Goal: Task Accomplishment & Management: Manage account settings

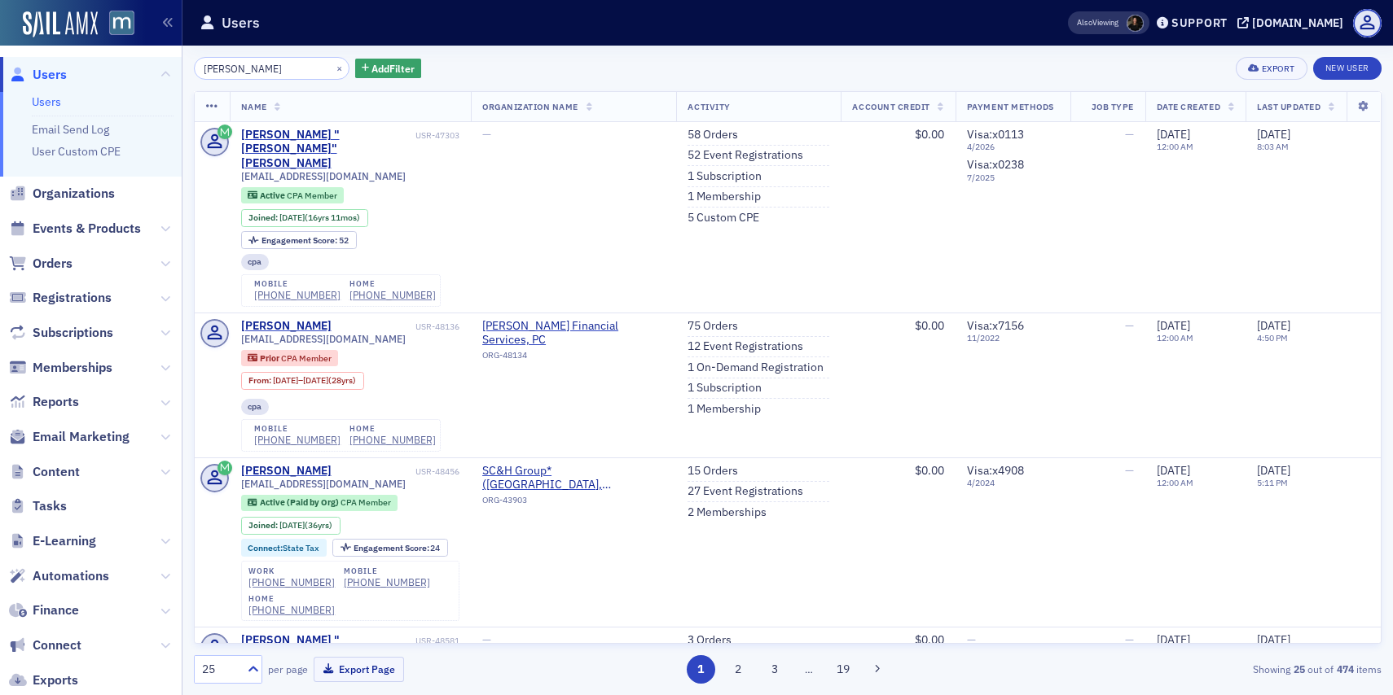
click at [332, 59] on div "×" at bounding box center [340, 68] width 17 height 20
click at [332, 64] on button "×" at bounding box center [339, 67] width 15 height 15
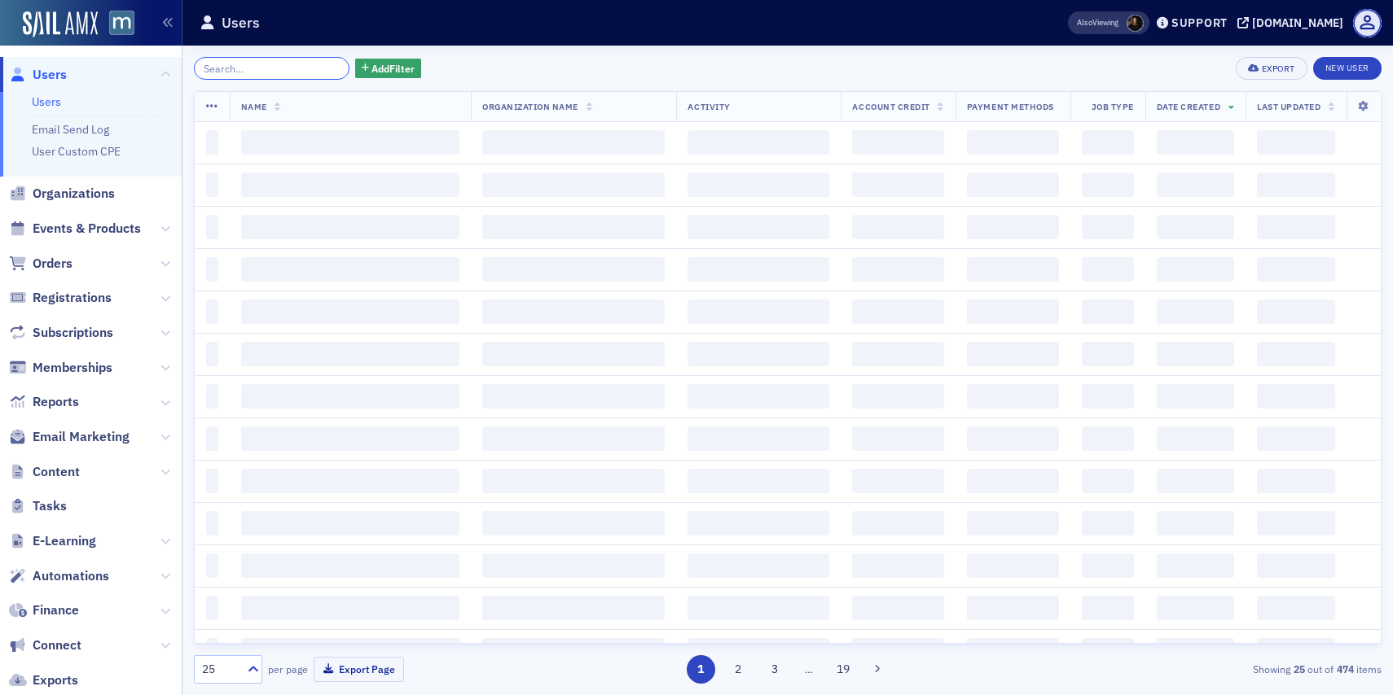
click at [311, 64] on input "search" at bounding box center [272, 68] width 156 height 23
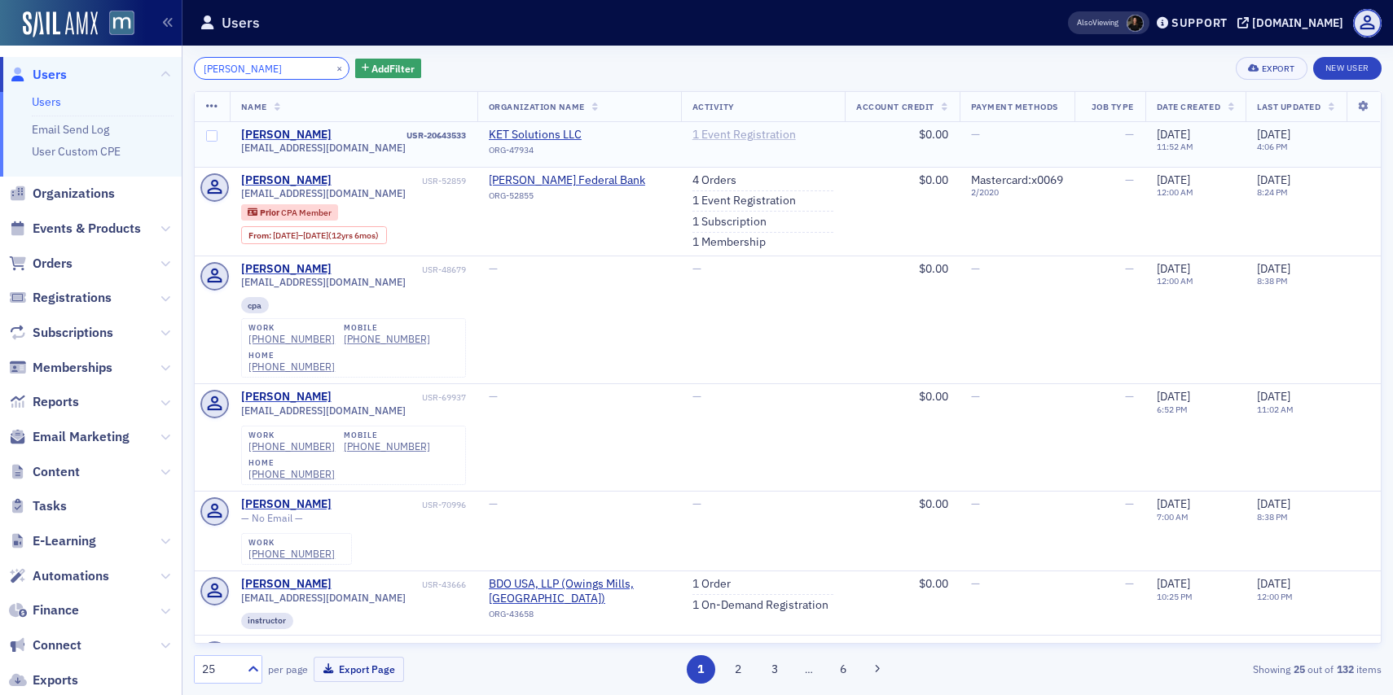
type input "[PERSON_NAME]"
click at [730, 135] on link "1 Event Registration" at bounding box center [743, 135] width 103 height 15
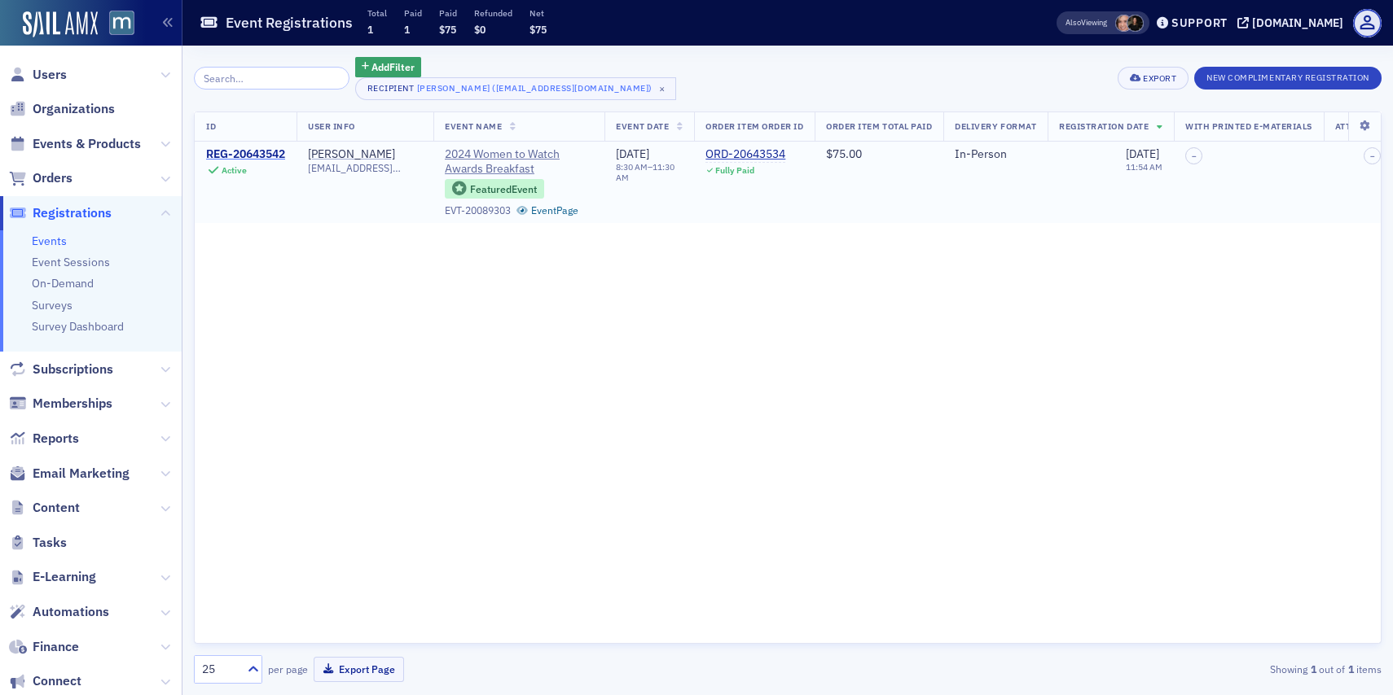
click at [274, 151] on div "REG-20643542" at bounding box center [245, 154] width 79 height 15
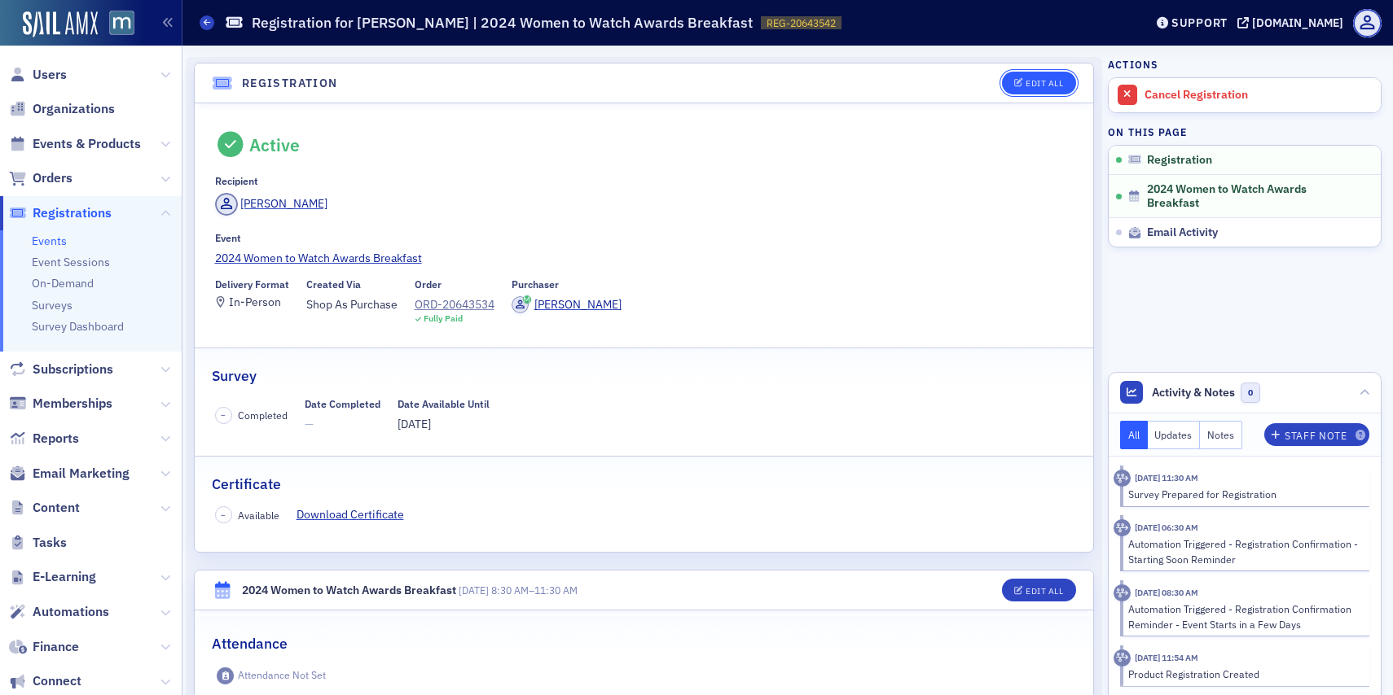
click at [1029, 79] on div "Edit All" at bounding box center [1043, 83] width 37 height 9
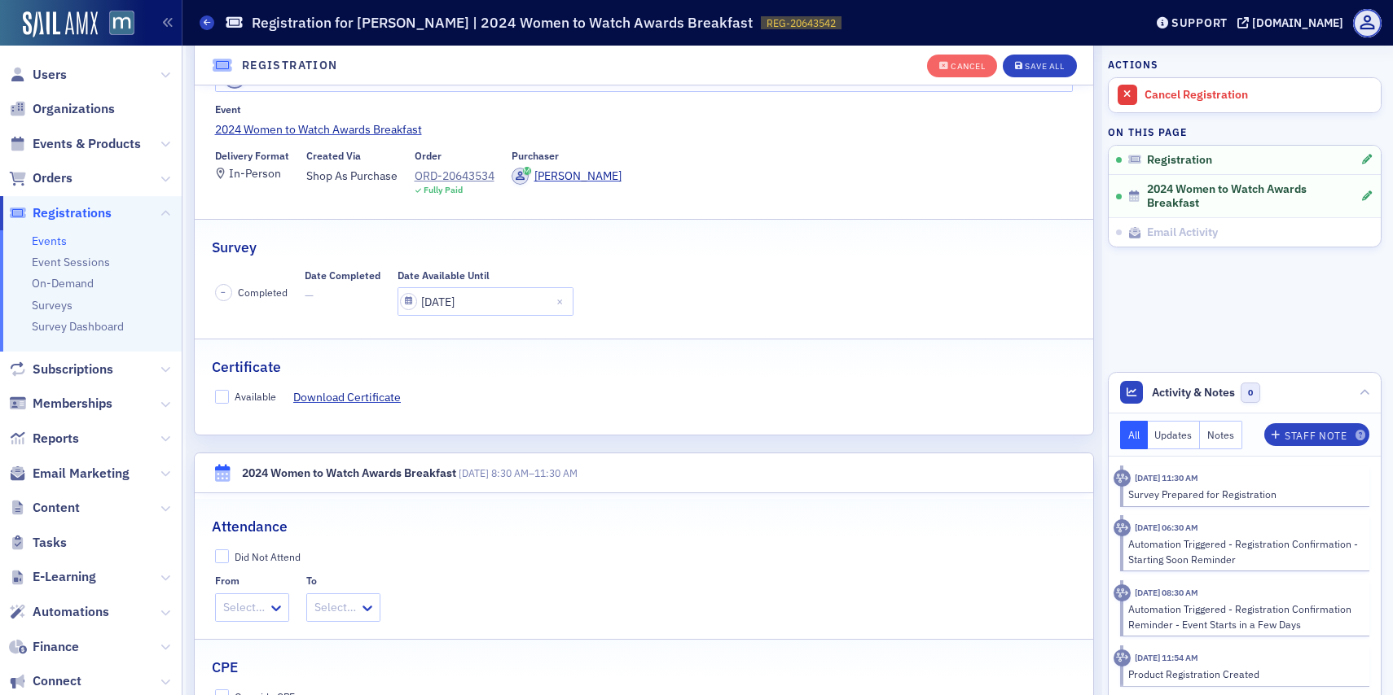
scroll to position [224, 0]
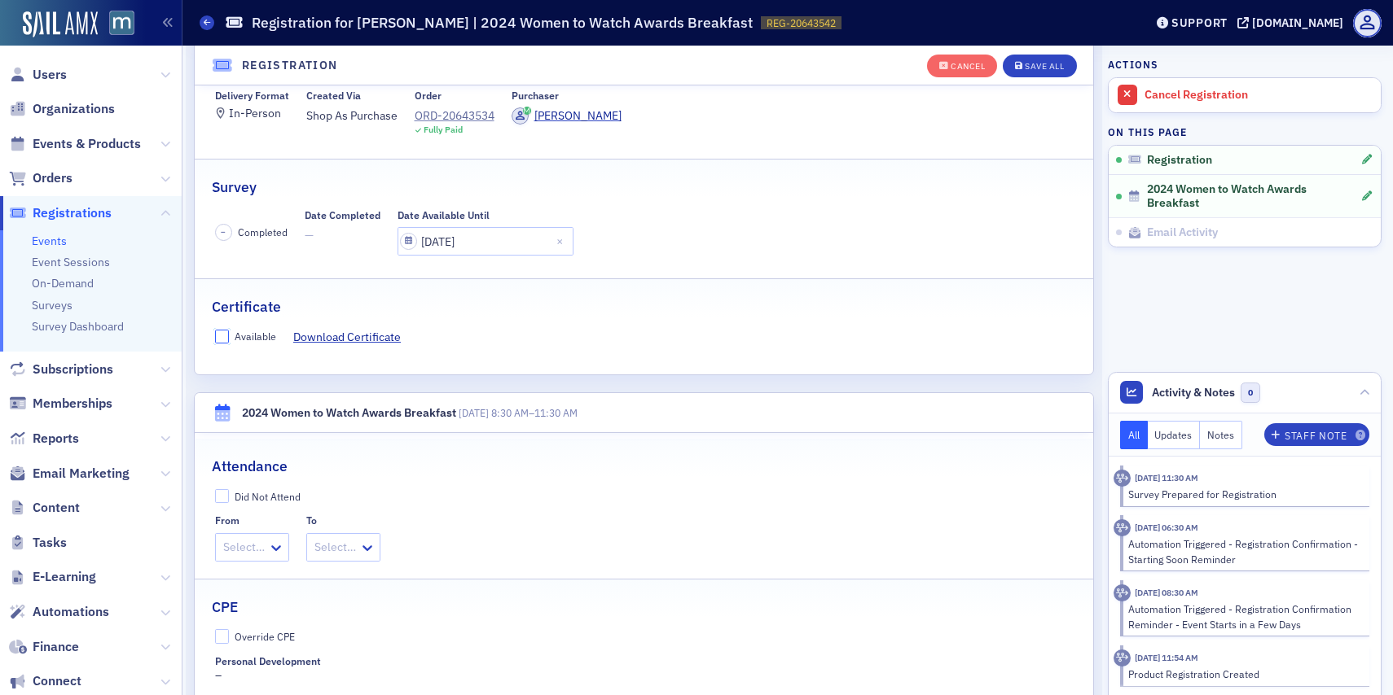
click at [222, 338] on input "Available" at bounding box center [222, 337] width 15 height 15
checkbox input "true"
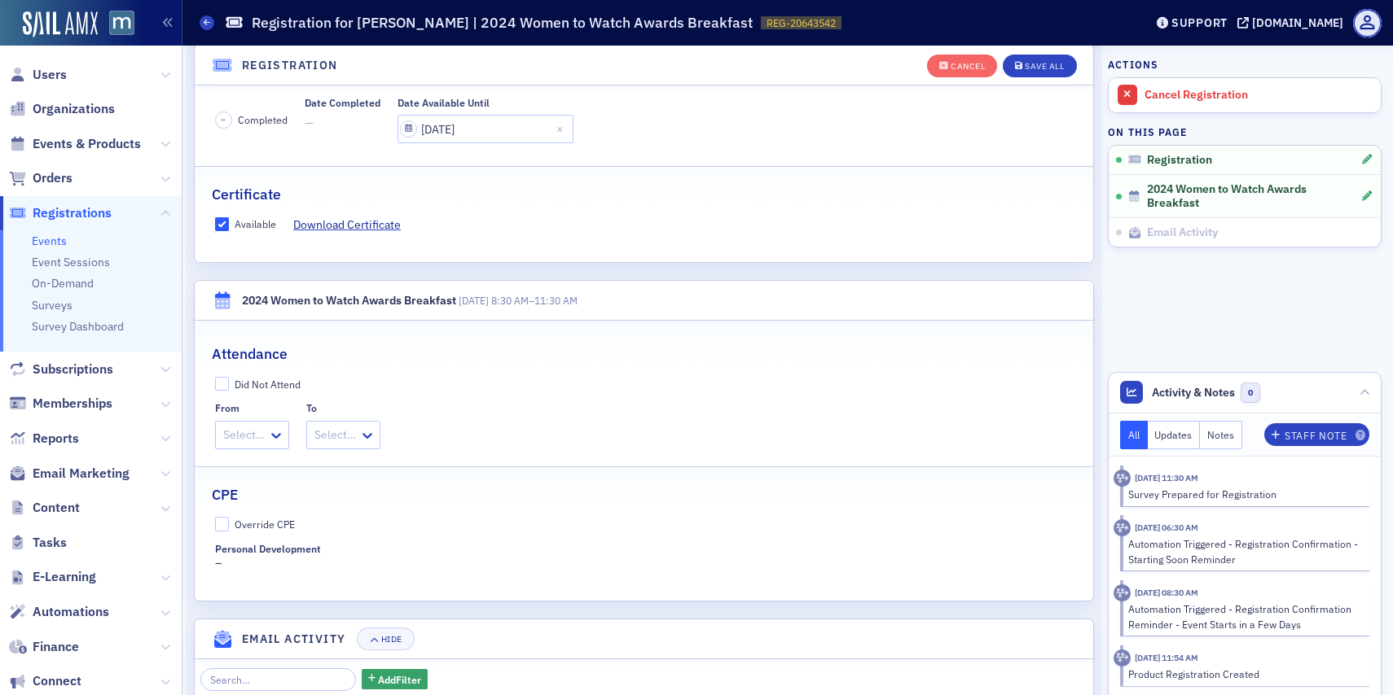
scroll to position [358, 0]
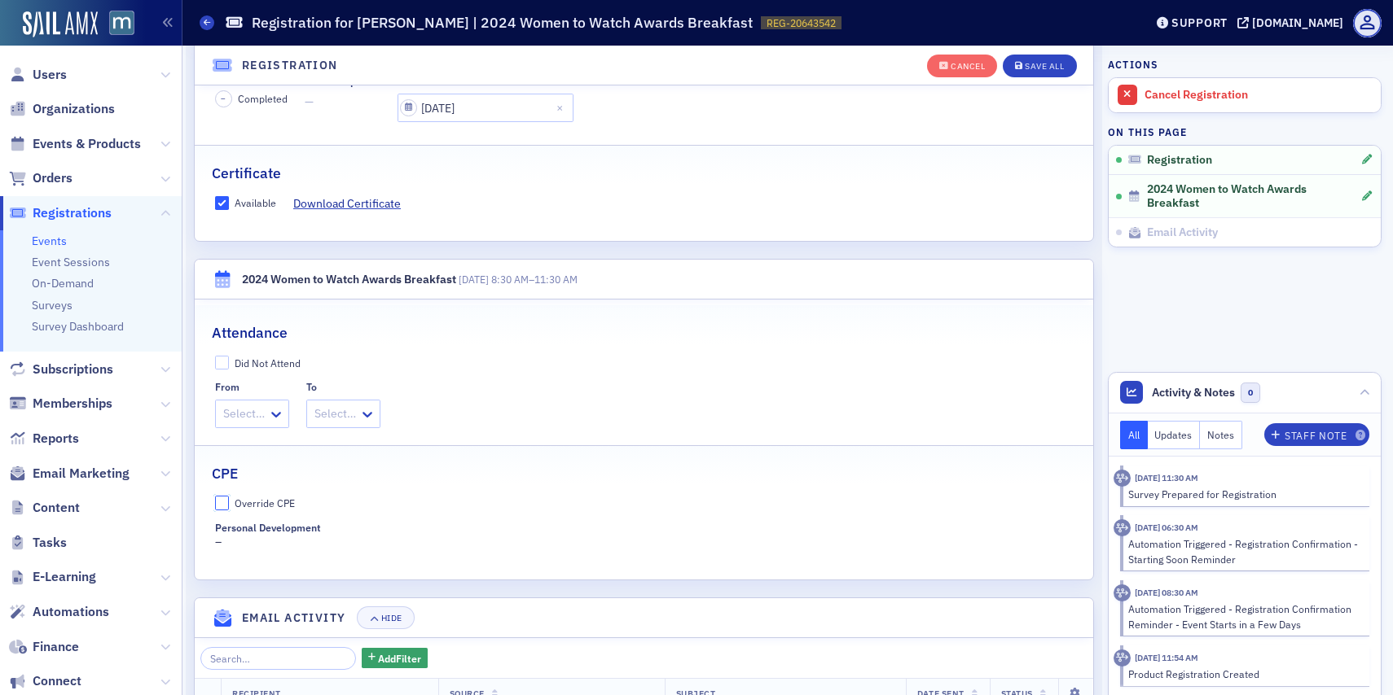
click at [219, 509] on input "Override CPE" at bounding box center [222, 503] width 15 height 15
checkbox input "true"
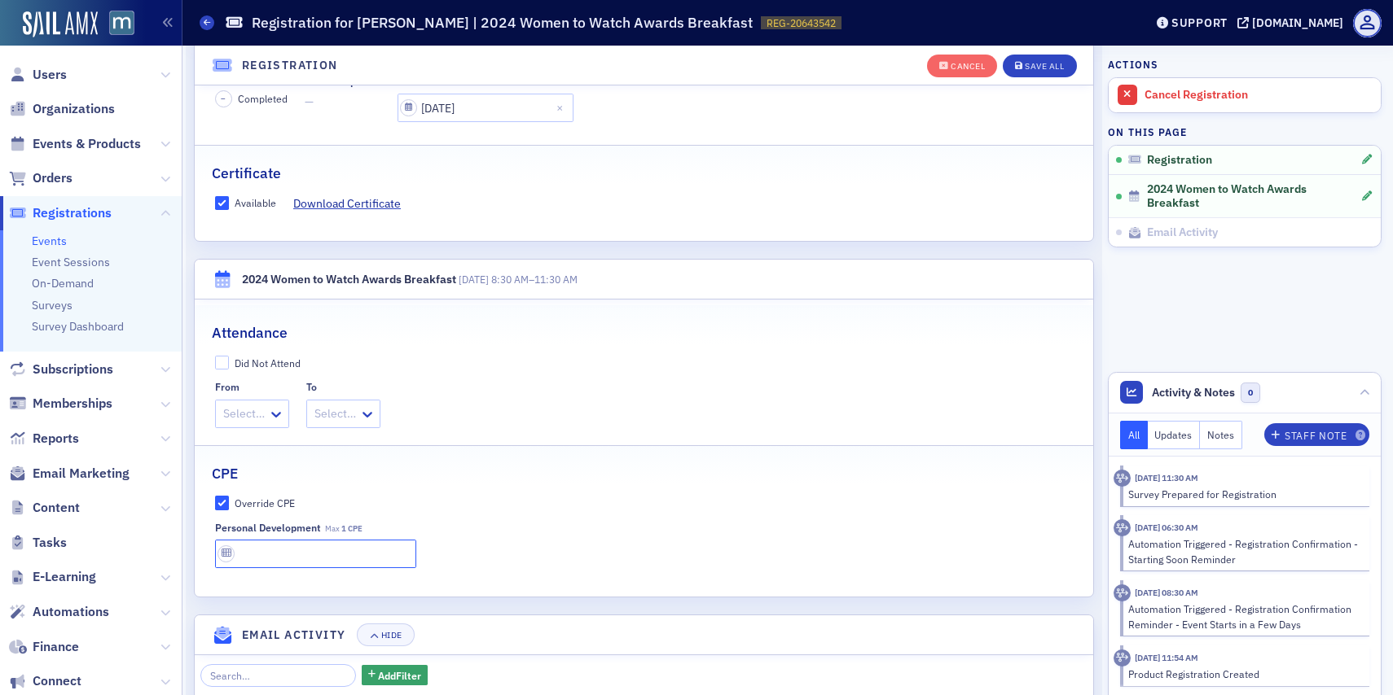
click at [263, 554] on input "text" at bounding box center [316, 554] width 202 height 29
type input "1 CPE"
click at [1054, 55] on button "Save All" at bounding box center [1039, 66] width 73 height 23
